Goal: Transaction & Acquisition: Purchase product/service

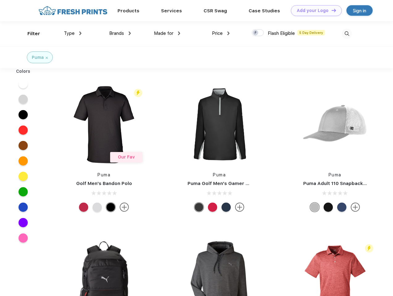
click at [314, 10] on link "Add your Logo Design Tool" at bounding box center [316, 10] width 51 height 11
click at [0, 0] on div "Design Tool" at bounding box center [0, 0] width 0 height 0
click at [331, 10] on link "Add your Logo Design Tool" at bounding box center [316, 10] width 51 height 11
click at [30, 34] on div "Filter" at bounding box center [33, 33] width 13 height 7
click at [73, 33] on span "Type" at bounding box center [69, 34] width 11 height 6
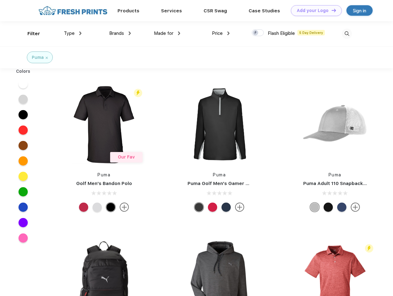
click at [120, 33] on span "Brands" at bounding box center [116, 34] width 15 height 6
click at [167, 33] on span "Made for" at bounding box center [163, 34] width 19 height 6
click at [221, 33] on span "Price" at bounding box center [217, 34] width 11 height 6
click at [258, 33] on div at bounding box center [258, 32] width 12 height 7
click at [256, 33] on input "checkbox" at bounding box center [254, 31] width 4 height 4
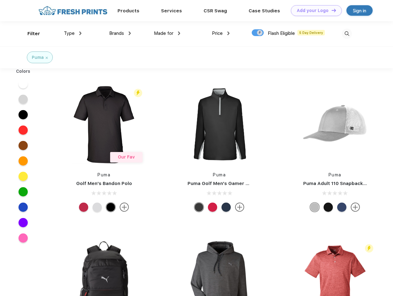
click at [347, 34] on img at bounding box center [347, 34] width 10 height 10
